Goal: Find specific page/section: Find specific page/section

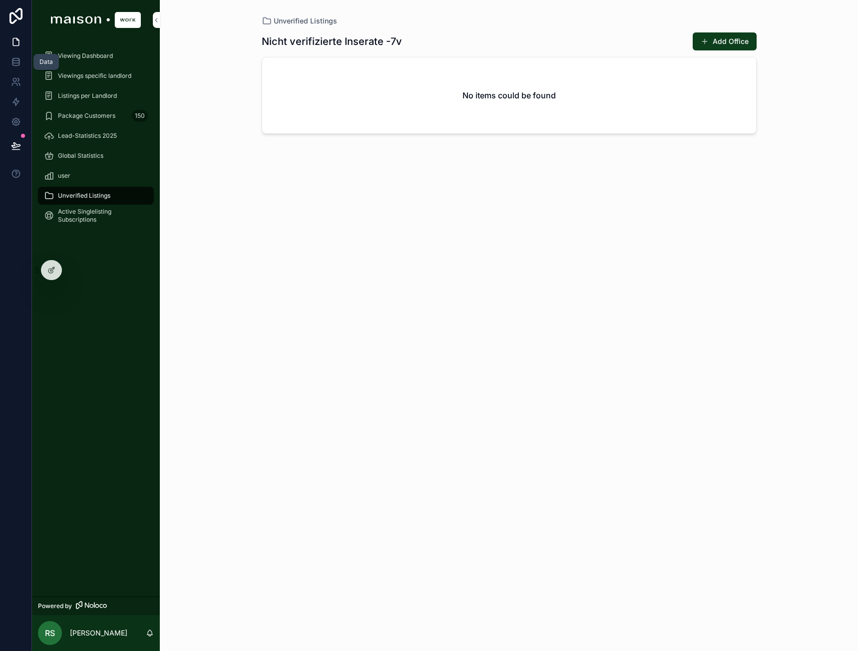
click at [24, 65] on link at bounding box center [15, 62] width 31 height 20
